Goal: Navigation & Orientation: Find specific page/section

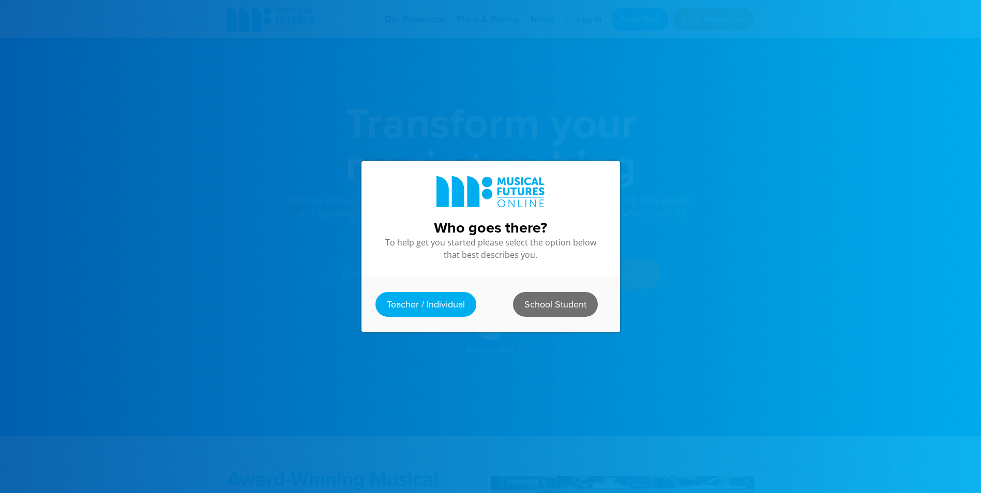
click at [544, 294] on link "School Student" at bounding box center [555, 304] width 85 height 25
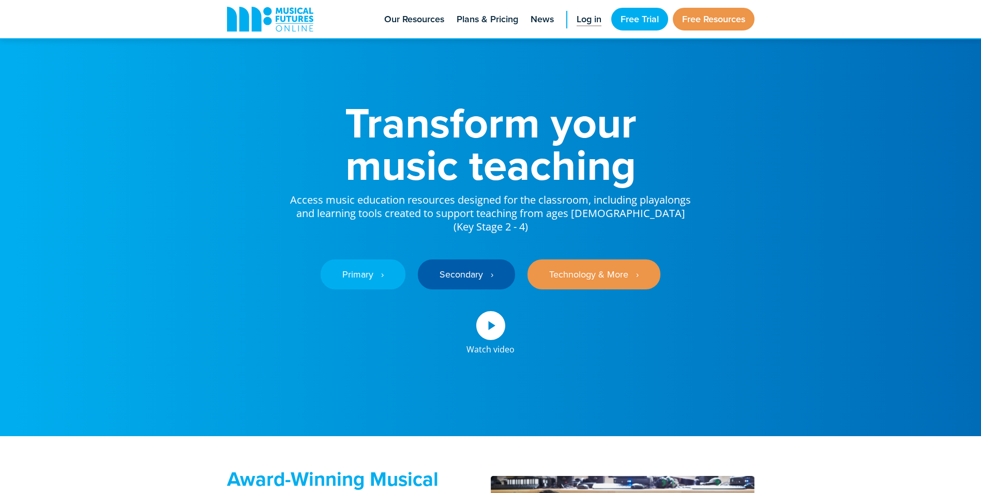
click at [577, 19] on span "Log in" at bounding box center [589, 19] width 25 height 14
click at [587, 17] on span "Log in" at bounding box center [589, 19] width 25 height 14
click at [463, 262] on link "Secondary ‎‏‏‎ ‎ ›" at bounding box center [466, 275] width 97 height 30
click at [470, 261] on link "Secondary ‎‏‏‎ ‎ ›" at bounding box center [466, 275] width 97 height 30
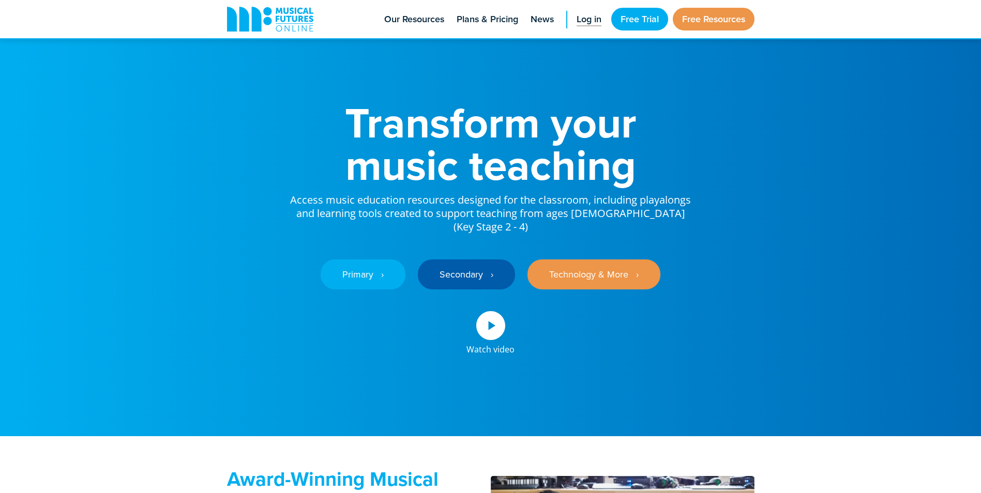
click at [594, 17] on span "Log in" at bounding box center [589, 19] width 25 height 14
click at [581, 21] on span "Log in" at bounding box center [589, 19] width 25 height 14
click at [580, 21] on span "Log in" at bounding box center [589, 19] width 25 height 14
drag, startPoint x: 491, startPoint y: 242, endPoint x: 486, endPoint y: 244, distance: 5.4
click at [487, 244] on div "Primary ‎‏‏‎ ‎ › Secondary ‎‏‏‎ ‎ › Technology & More ‎‏‏‎ ‎ ›" at bounding box center [490, 267] width 403 height 66
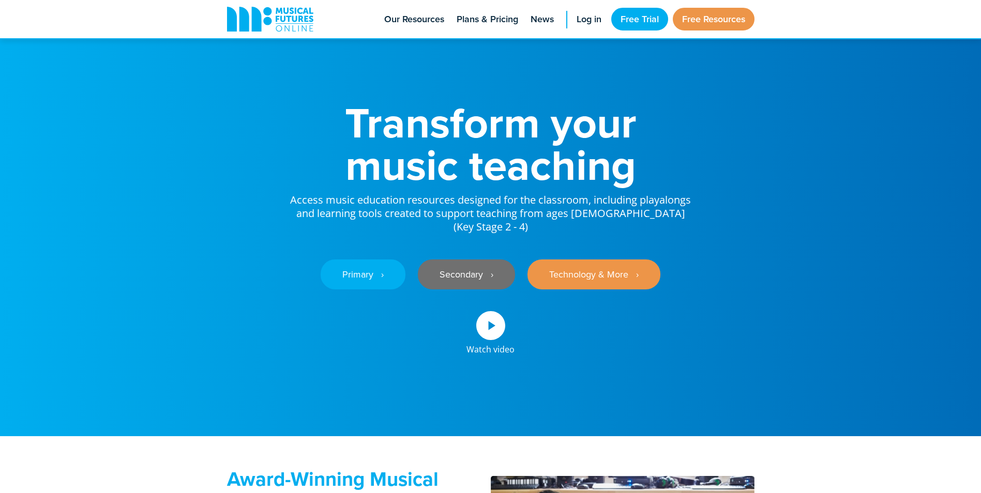
click at [459, 266] on link "Secondary ‎‏‏‎ ‎ ›" at bounding box center [466, 275] width 97 height 30
